Goal: Task Accomplishment & Management: Manage account settings

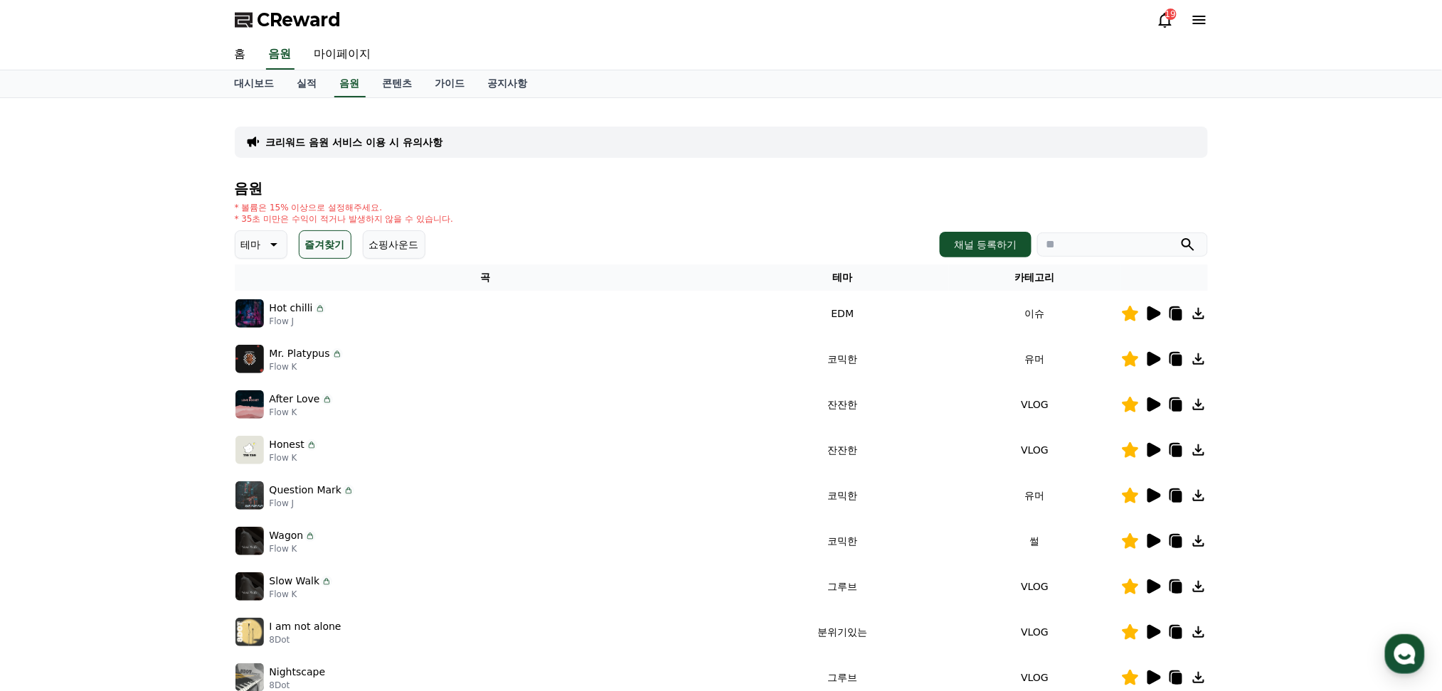
click at [334, 246] on button "즐겨찾기" at bounding box center [325, 244] width 53 height 28
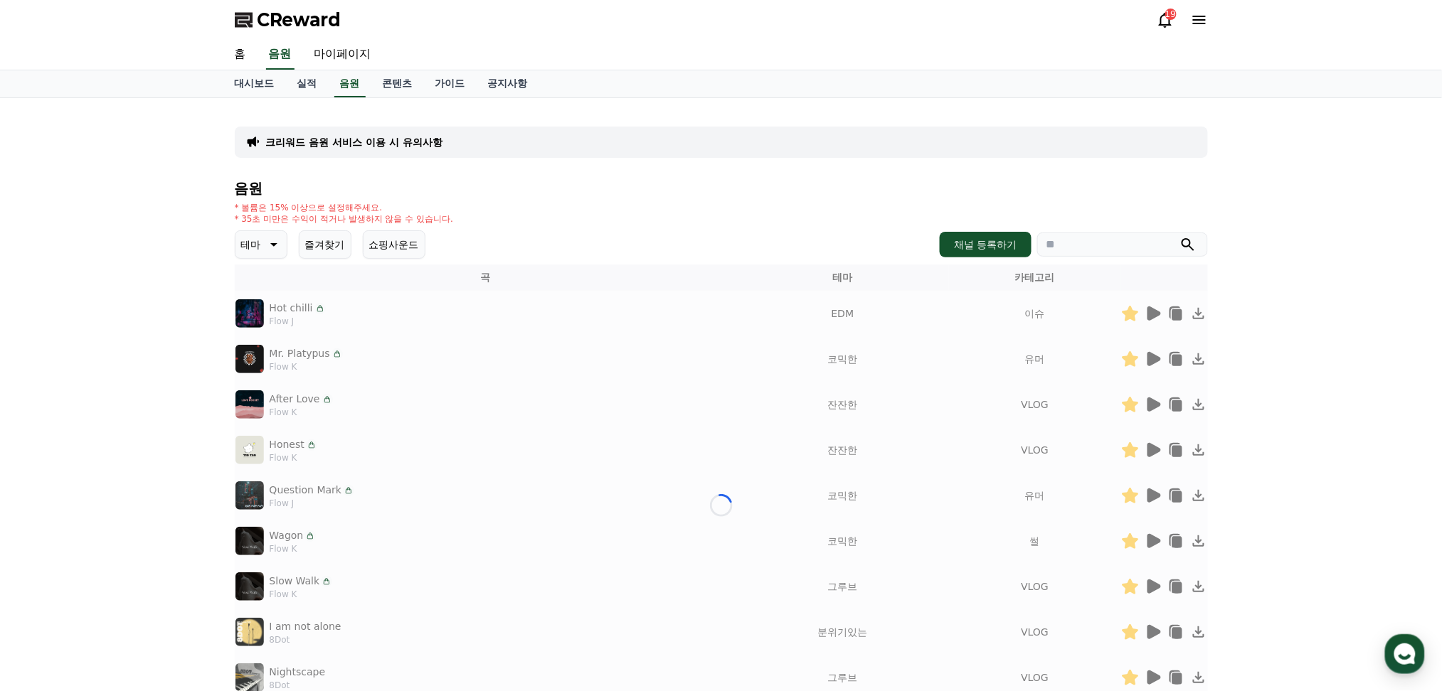
click at [334, 246] on button "즐겨찾기" at bounding box center [325, 244] width 53 height 28
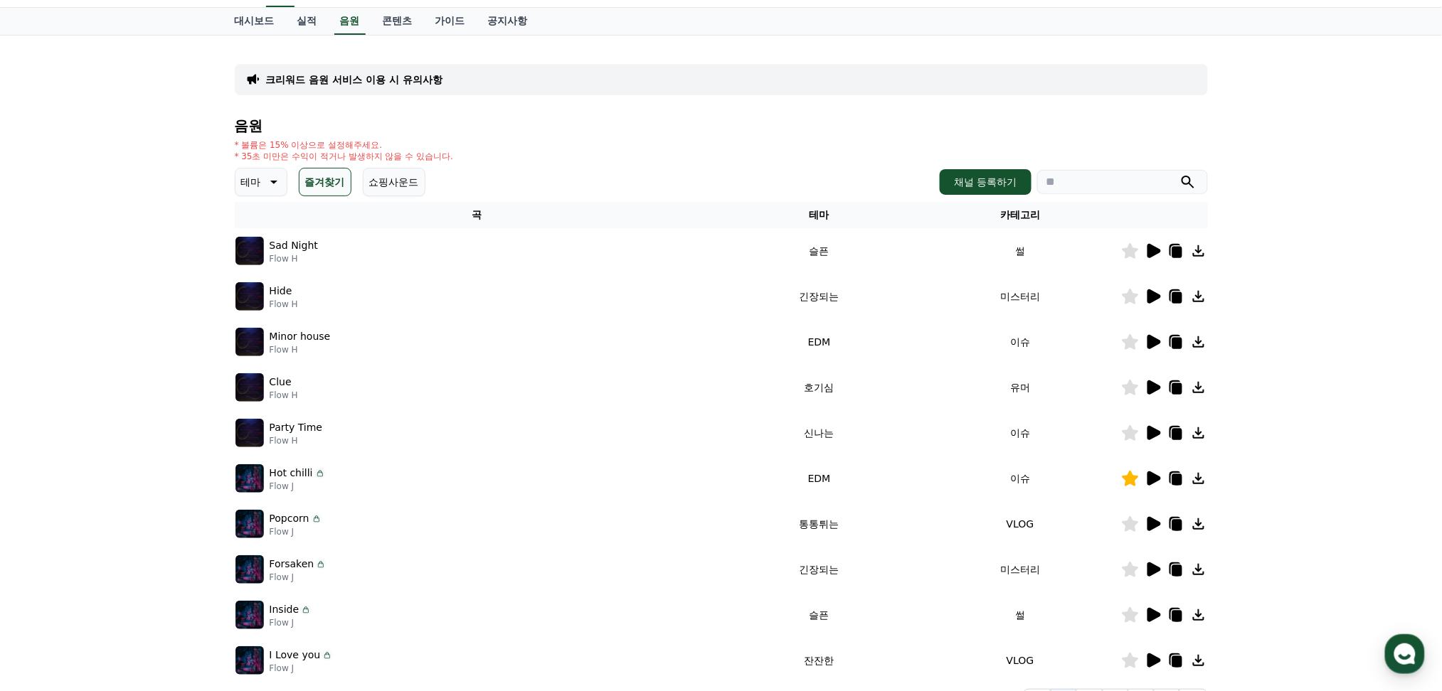
scroll to position [95, 0]
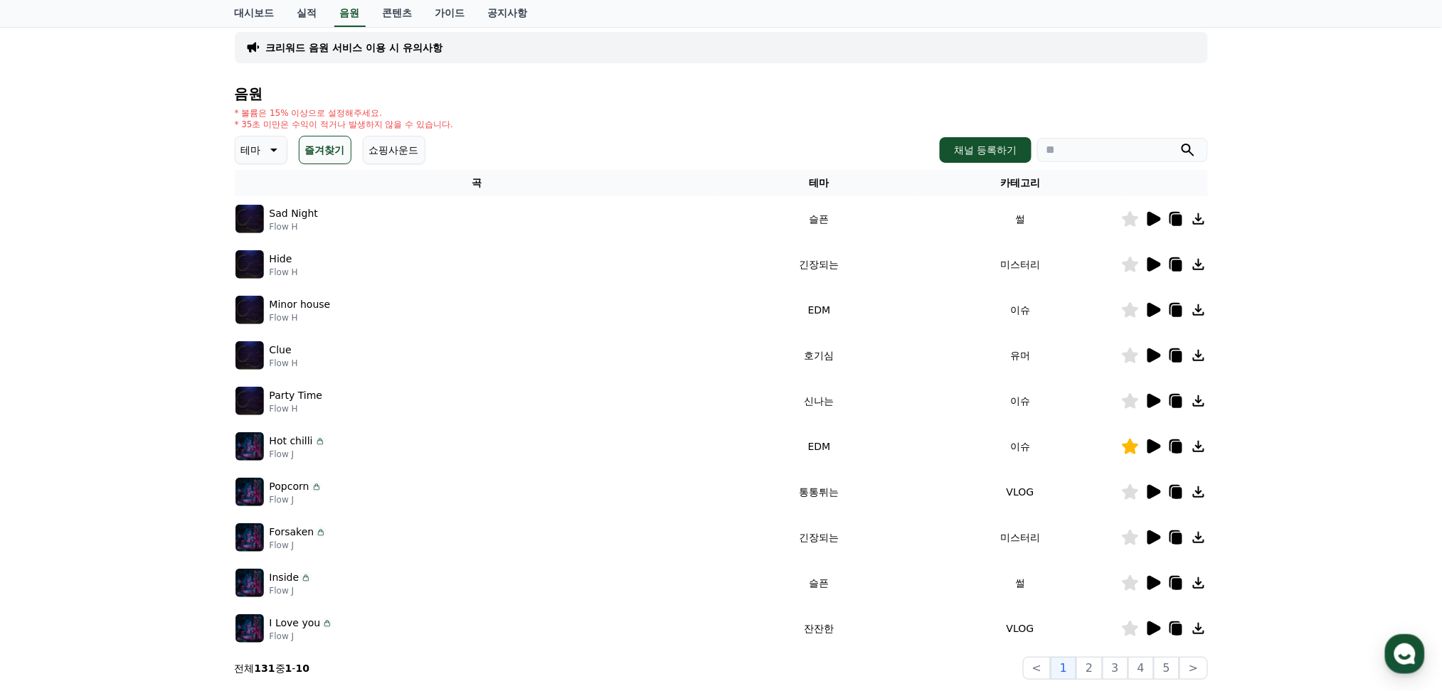
click at [326, 136] on button "즐겨찾기" at bounding box center [325, 150] width 53 height 28
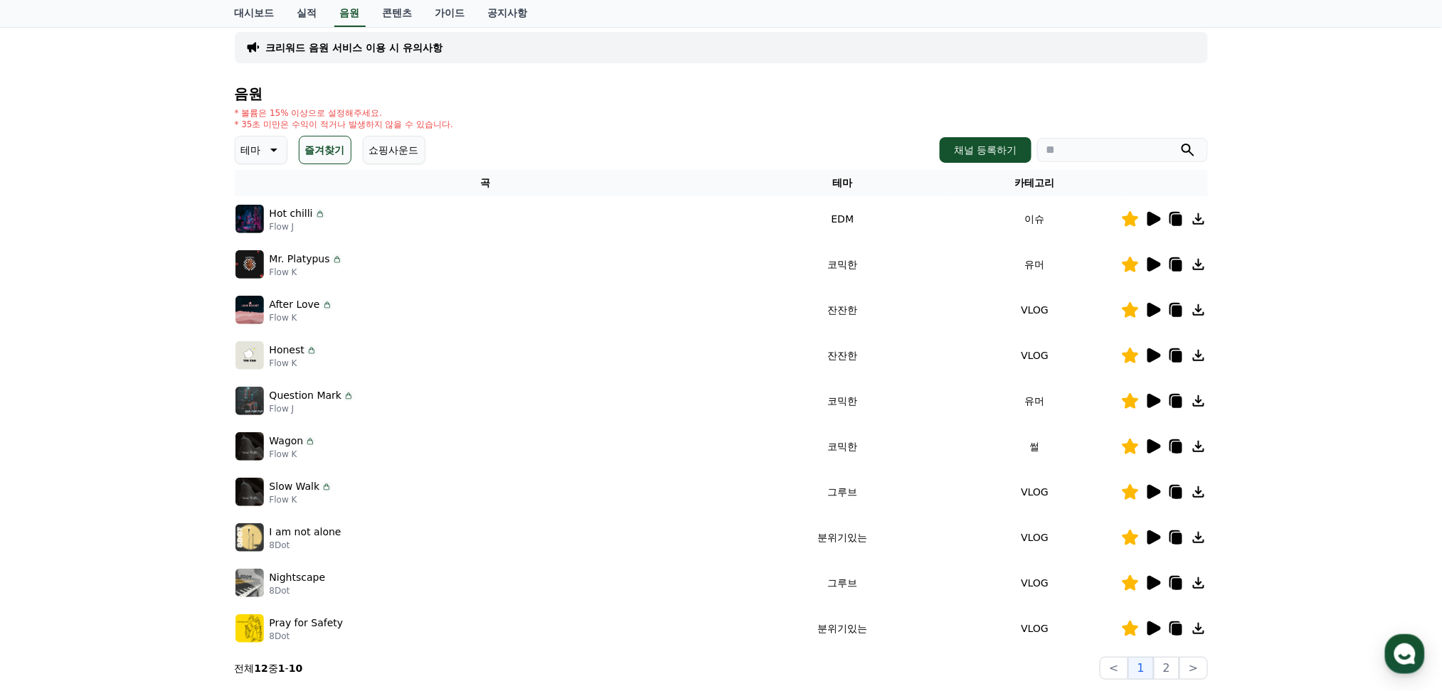
click at [1151, 580] on icon at bounding box center [1154, 583] width 14 height 14
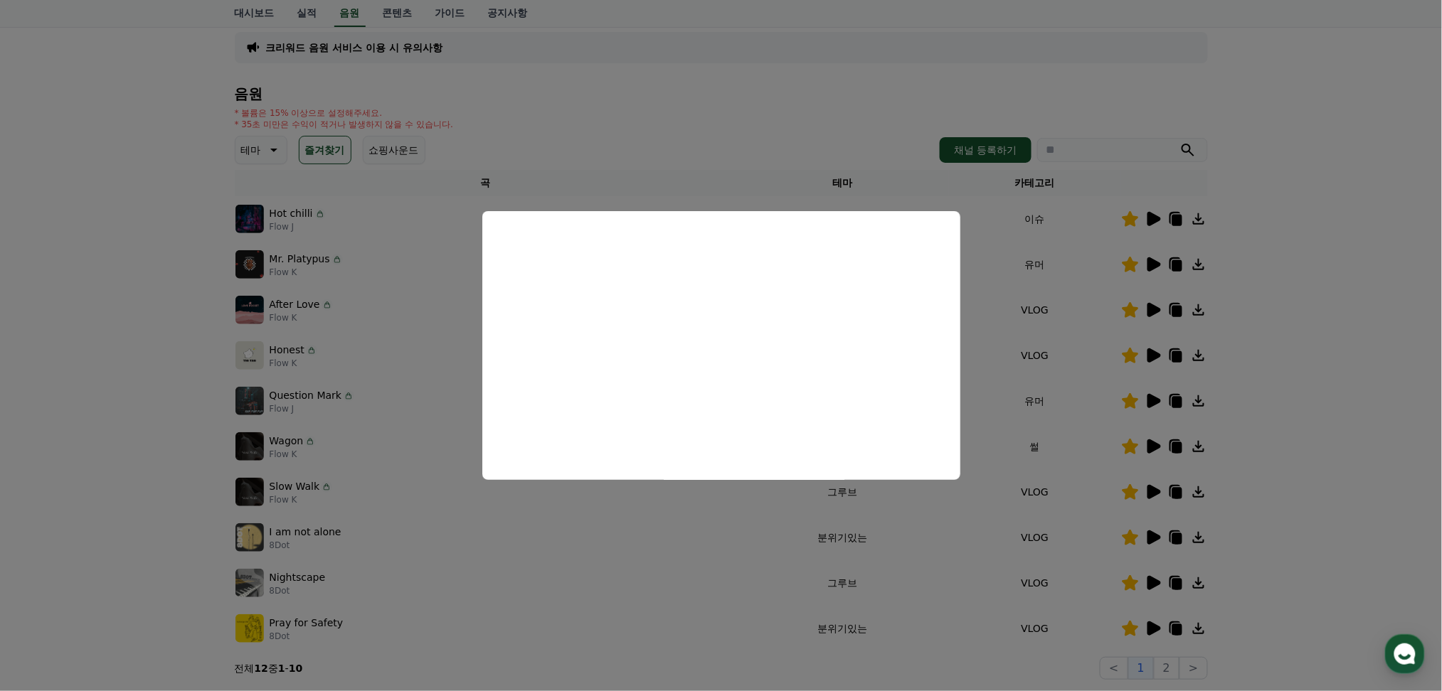
click at [1197, 580] on button "close modal" at bounding box center [721, 345] width 1442 height 691
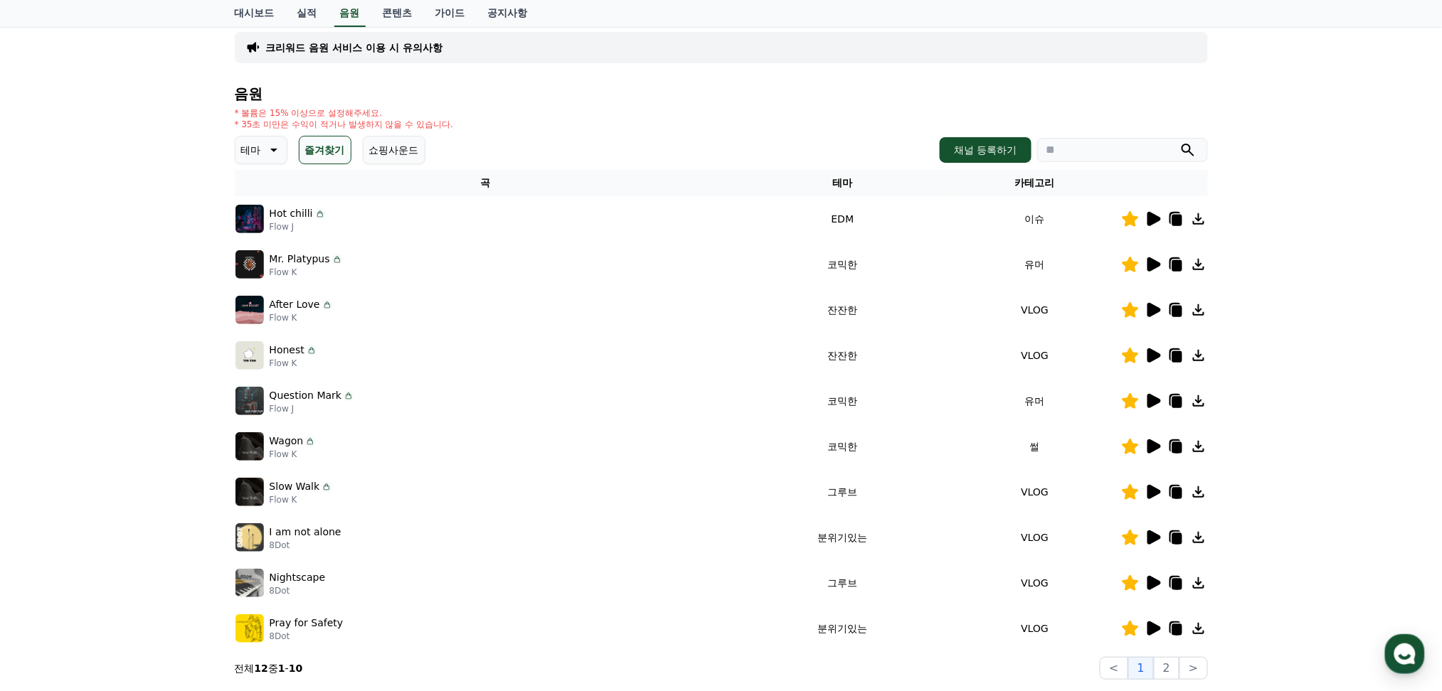
click at [1197, 583] on icon at bounding box center [1198, 583] width 17 height 17
click at [1197, 579] on icon at bounding box center [1198, 583] width 17 height 17
